Goal: Information Seeking & Learning: Learn about a topic

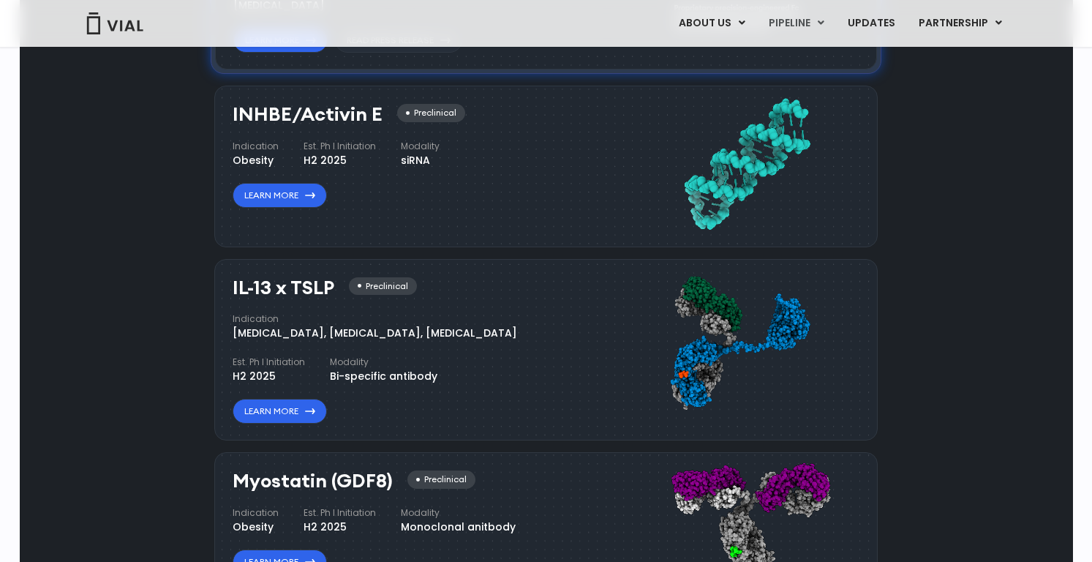
scroll to position [1378, 0]
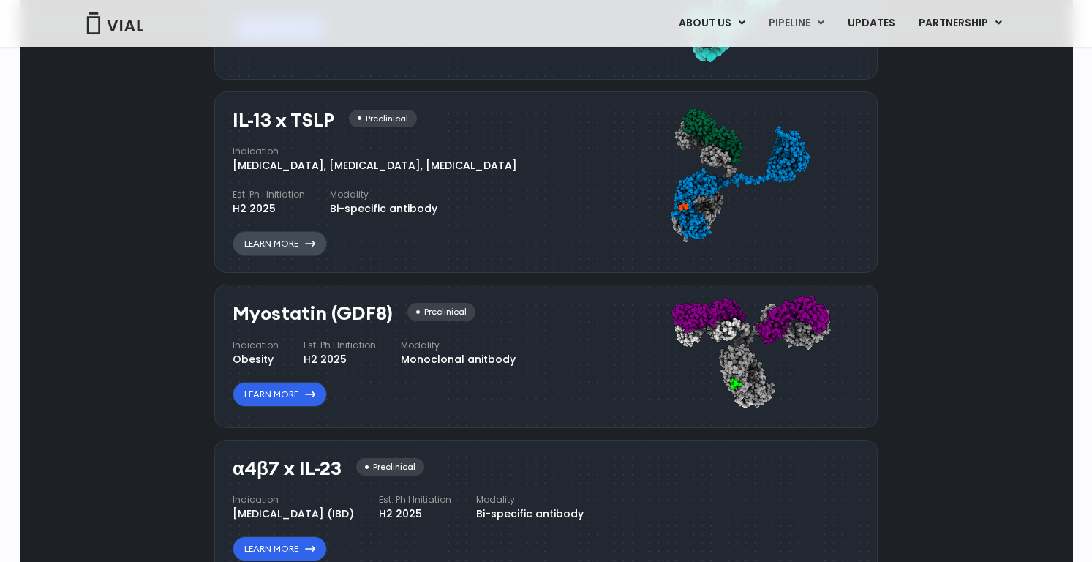
click at [258, 237] on link "Learn More" at bounding box center [280, 243] width 94 height 25
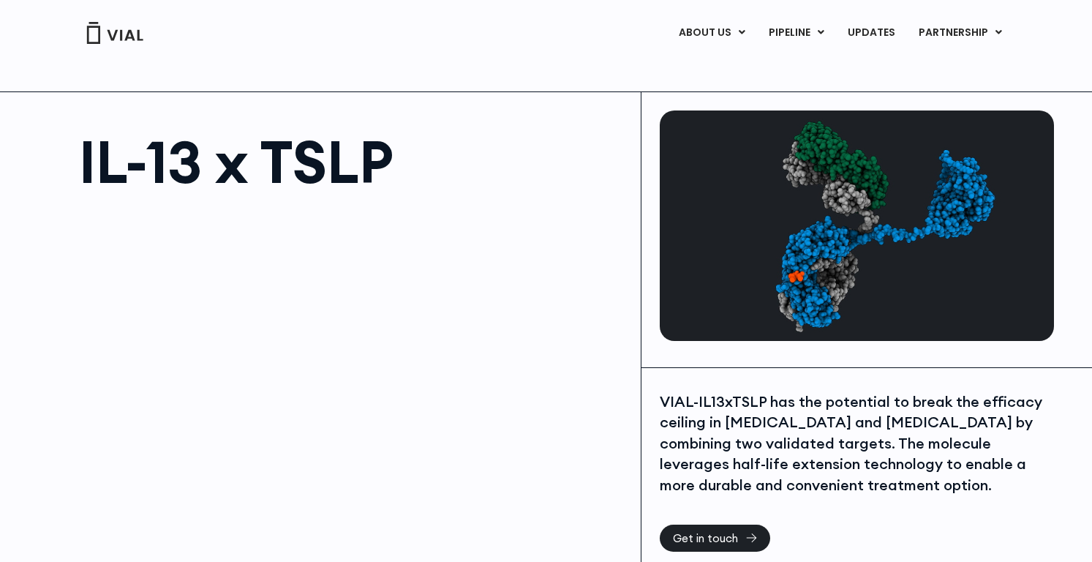
scroll to position [426, 0]
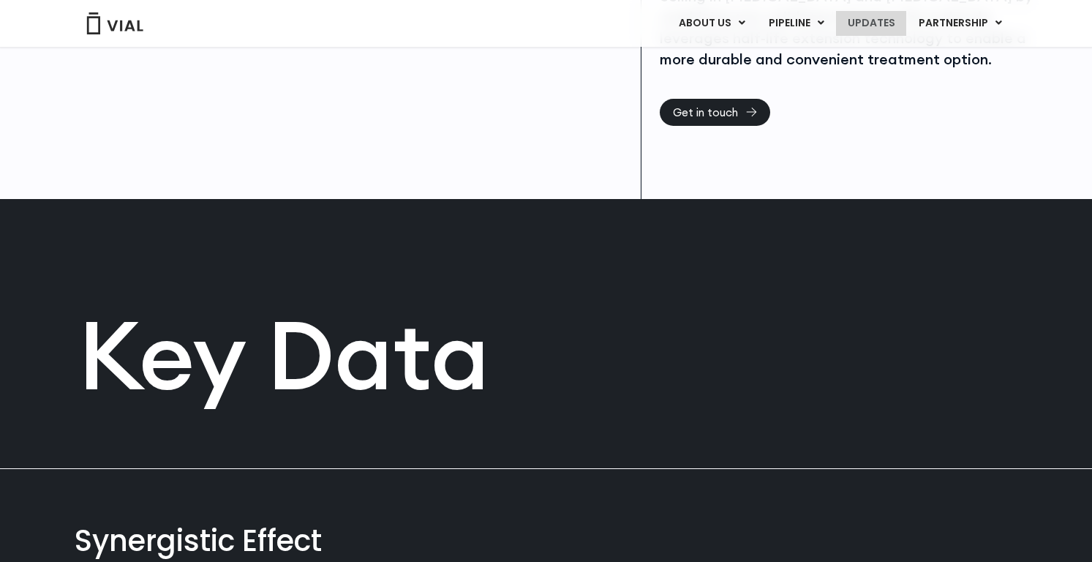
click at [902, 19] on link "UPDATES" at bounding box center [871, 23] width 70 height 25
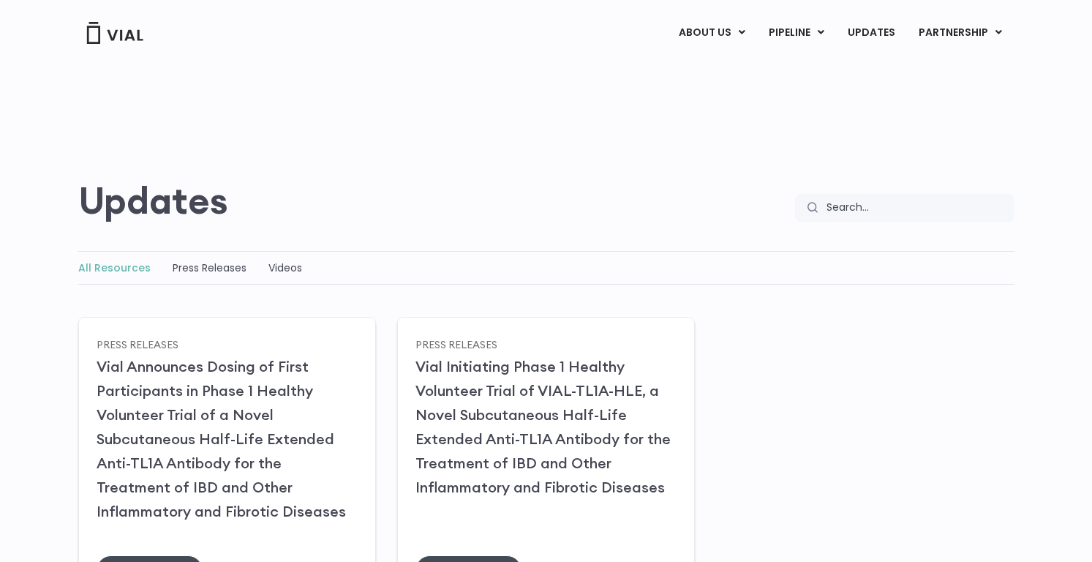
click at [208, 277] on div "All Resources Press Releases Videos" at bounding box center [546, 268] width 937 height 34
click at [207, 275] on div "Press Releases" at bounding box center [210, 268] width 74 height 18
click at [206, 269] on link "Press Releases" at bounding box center [210, 267] width 74 height 15
